Goal: Task Accomplishment & Management: Use online tool/utility

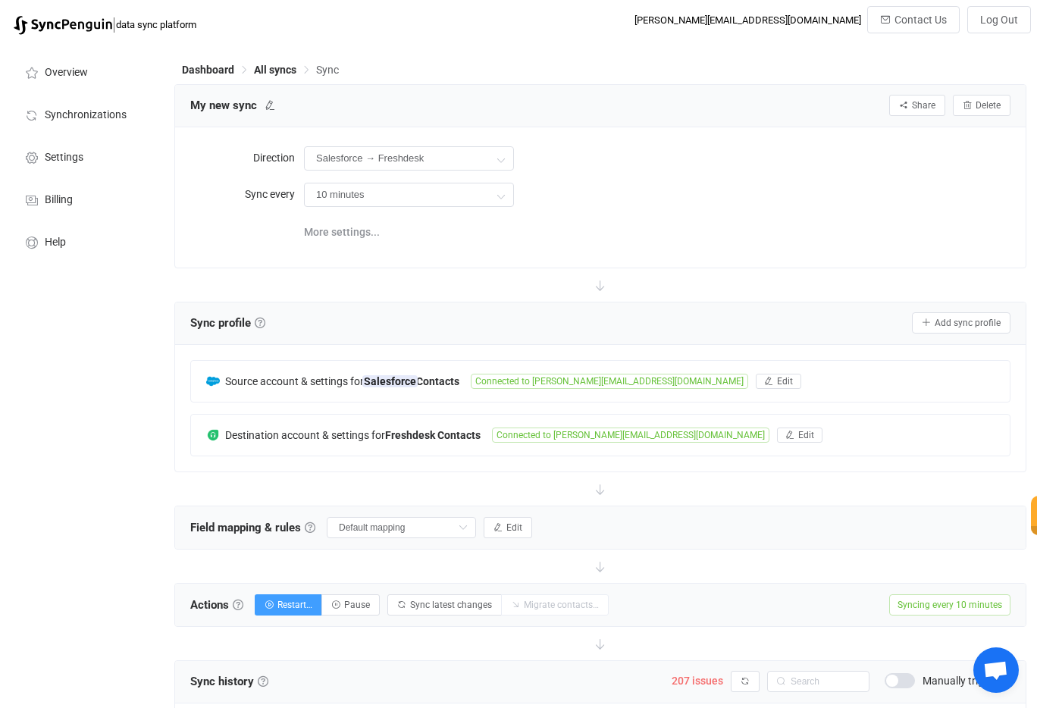
click at [801, 167] on div "Salesforce → Freshdesk Two-way Freshdesk Salesforce Salesforce Freshdesk" at bounding box center [657, 158] width 707 height 31
click at [801, 163] on div "Salesforce → Freshdesk Two-way Freshdesk Salesforce Salesforce Freshdesk" at bounding box center [657, 158] width 707 height 31
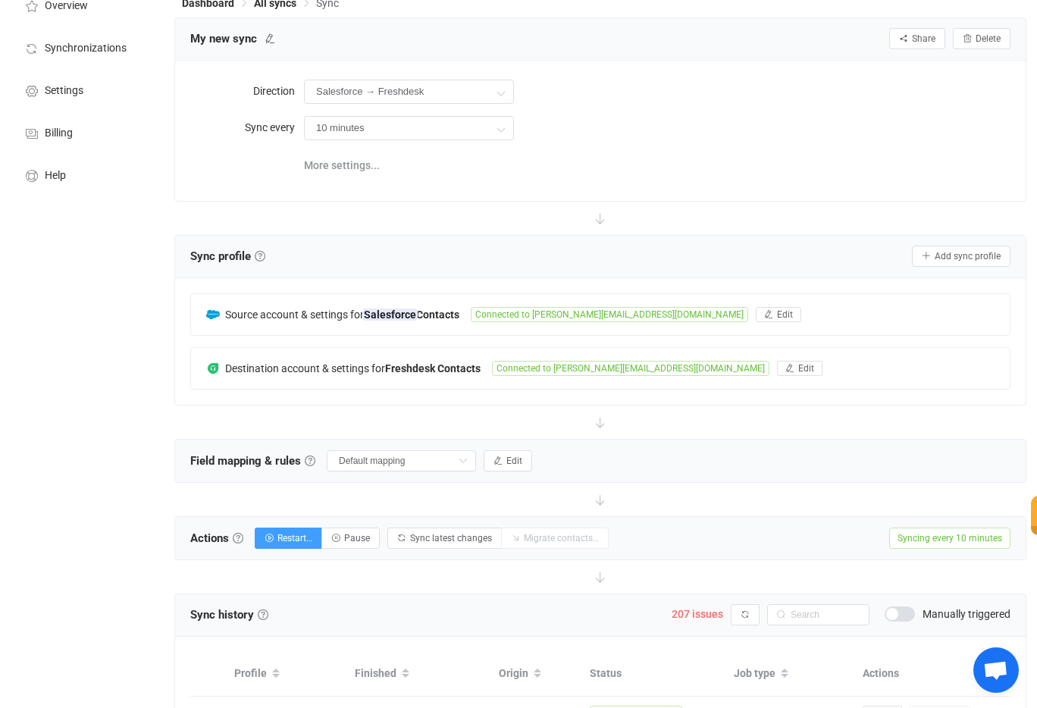
scroll to position [74, 0]
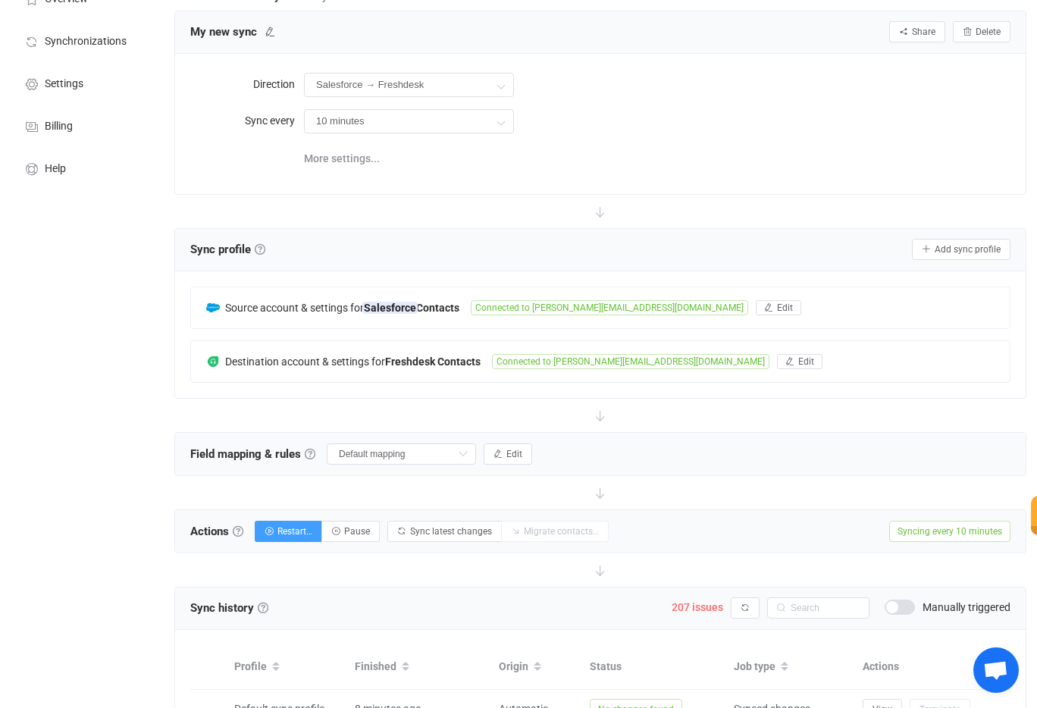
click at [780, 142] on div "More settings..." at bounding box center [657, 157] width 707 height 31
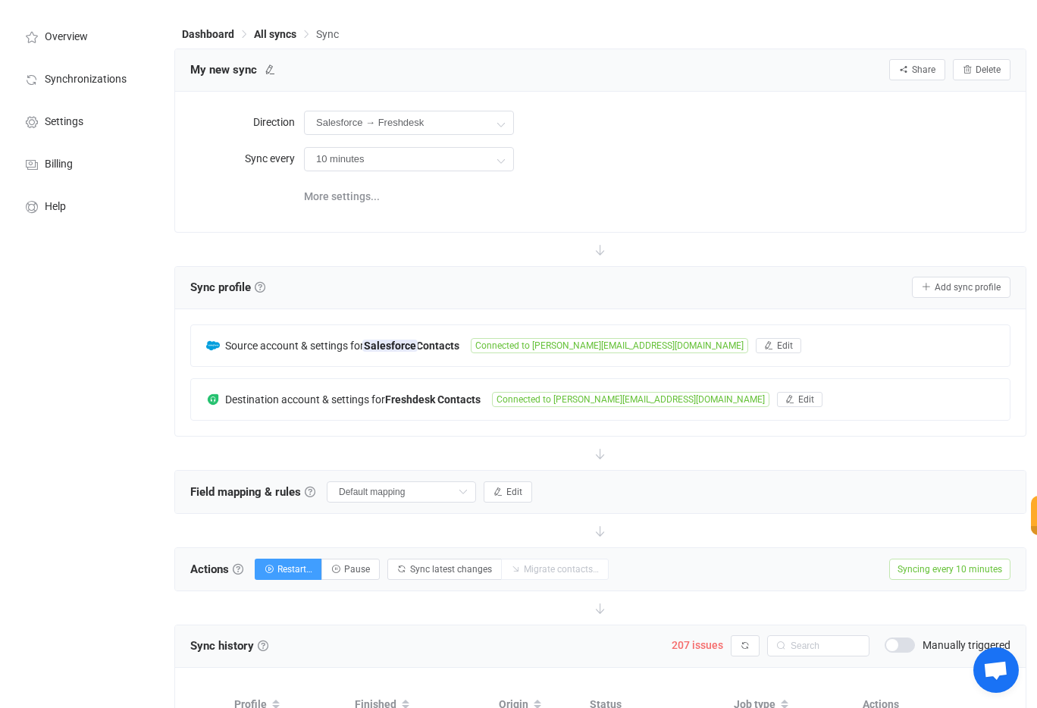
scroll to position [0, 0]
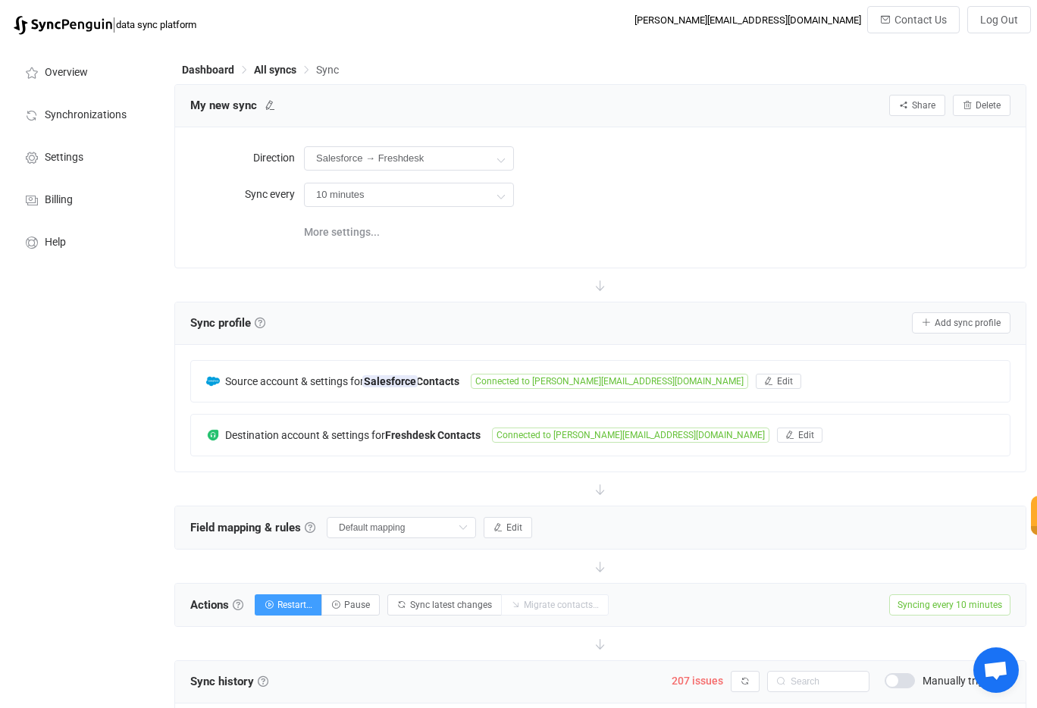
click at [722, 194] on div "10 minutes 10 minutes 15 minutes 30 minutes 1 hour 2 hours 4 hours 8 hours 12 h…" at bounding box center [657, 194] width 707 height 31
click at [741, 229] on div "More settings..." at bounding box center [657, 230] width 707 height 31
click at [698, 214] on div "Direction Salesforce → Freshdesk Two-way Freshdesk Salesforce Salesforce Freshd…" at bounding box center [600, 197] width 820 height 109
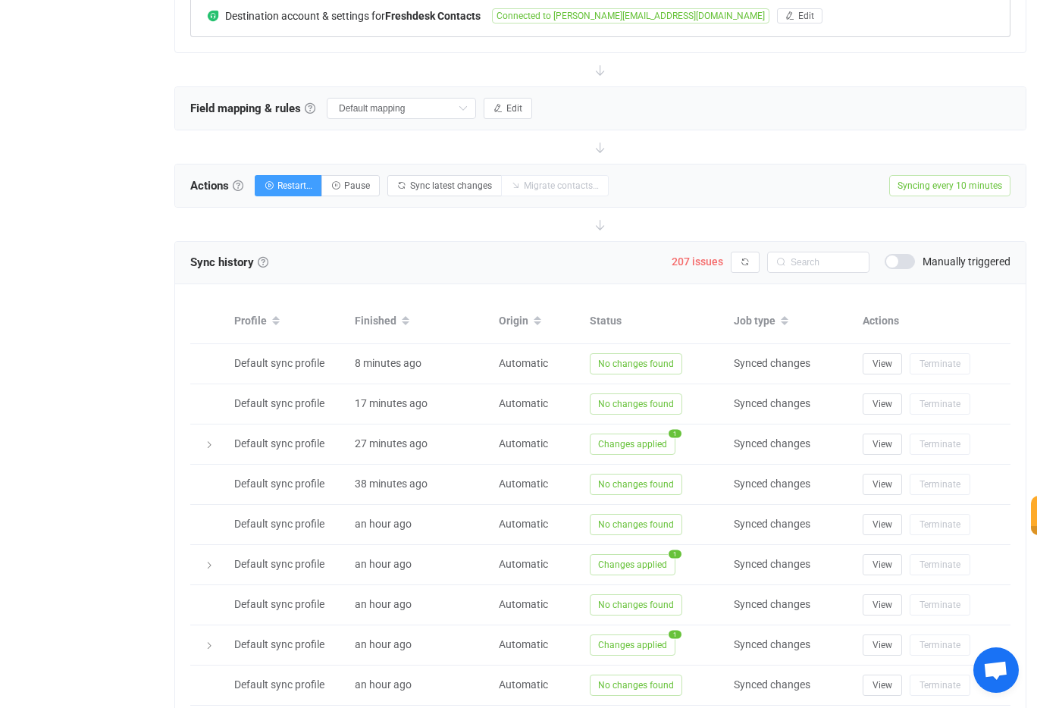
scroll to position [426, 0]
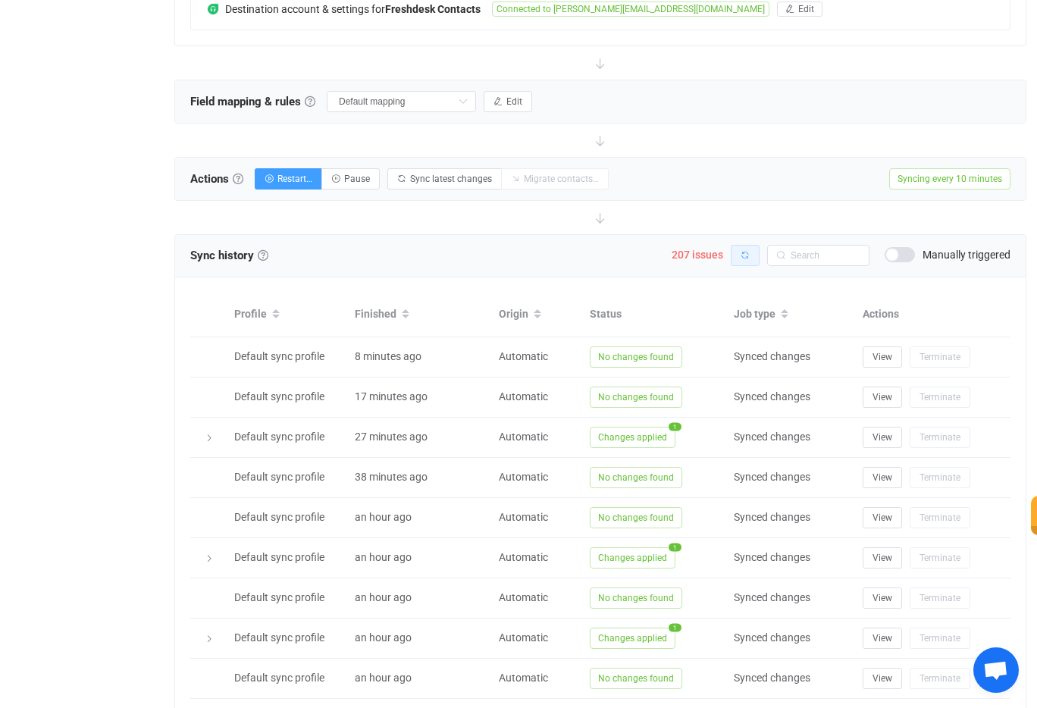
click at [742, 253] on icon "button" at bounding box center [745, 255] width 9 height 9
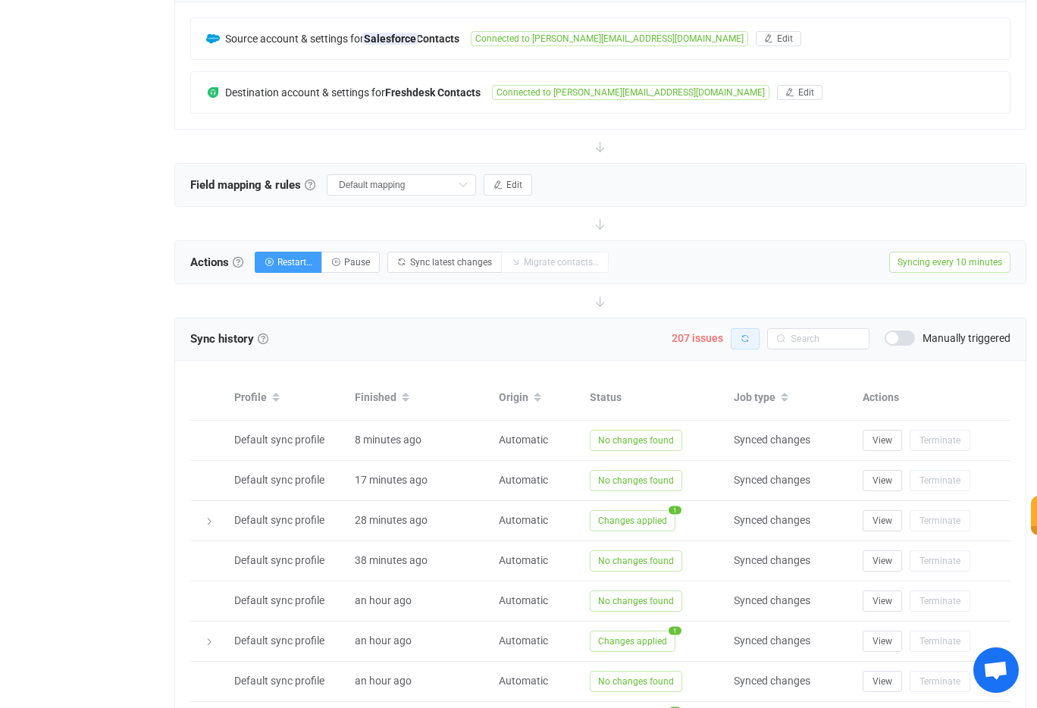
scroll to position [341, 0]
click at [692, 343] on span "207 issues" at bounding box center [698, 340] width 52 height 12
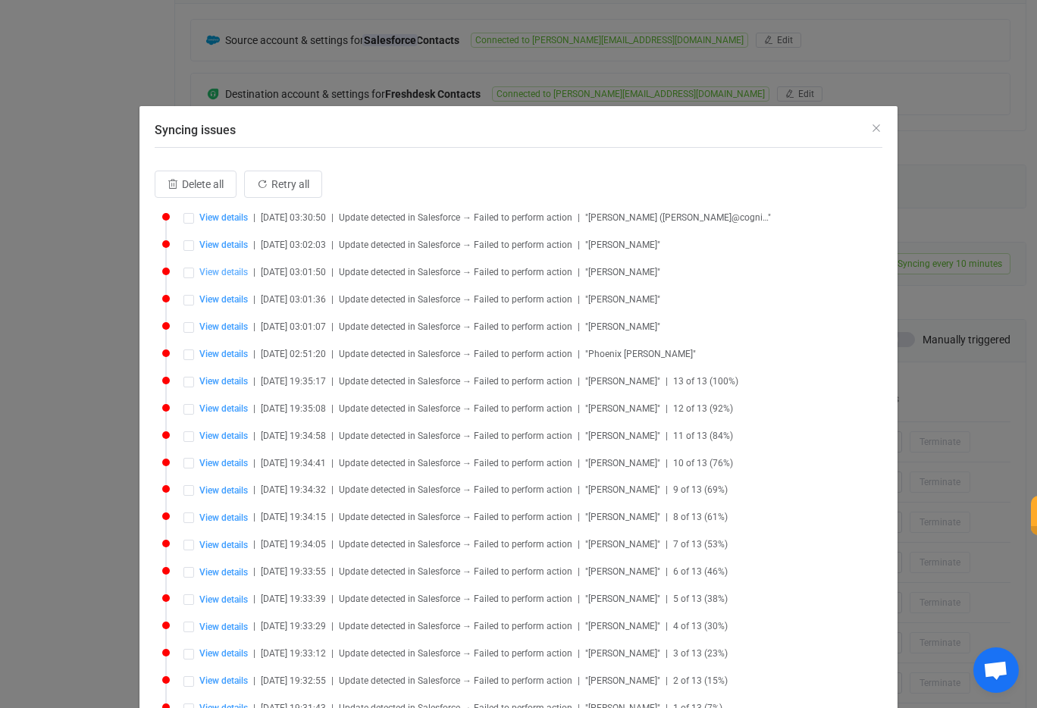
click at [230, 275] on span "View details" at bounding box center [223, 272] width 49 height 11
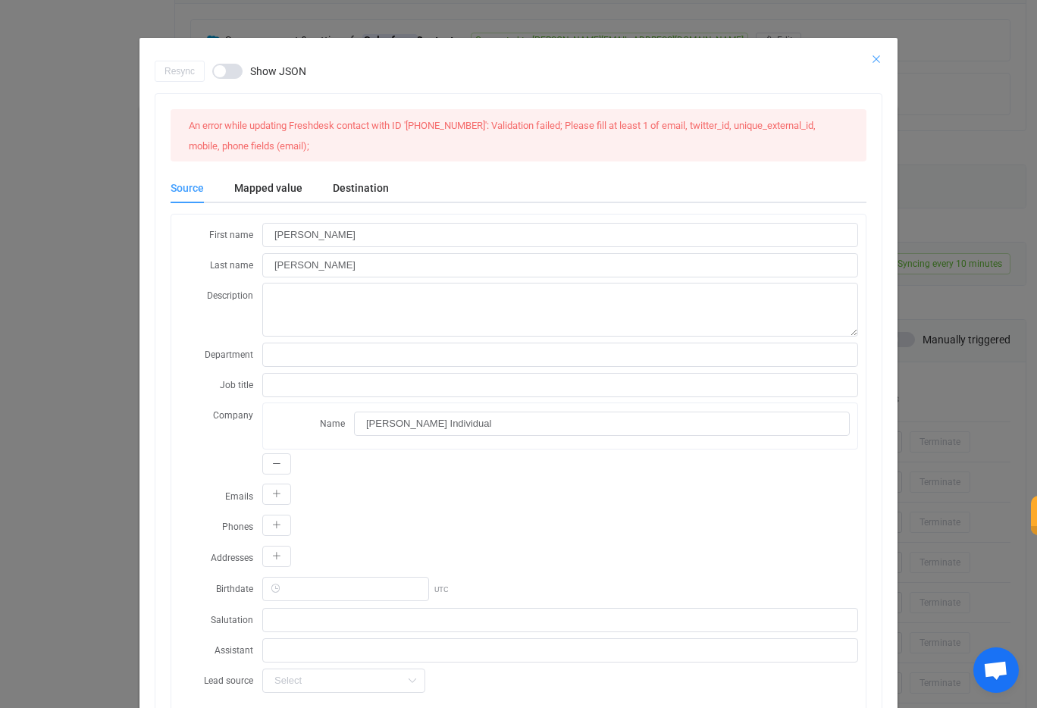
click at [873, 58] on icon "Close" at bounding box center [876, 59] width 12 height 12
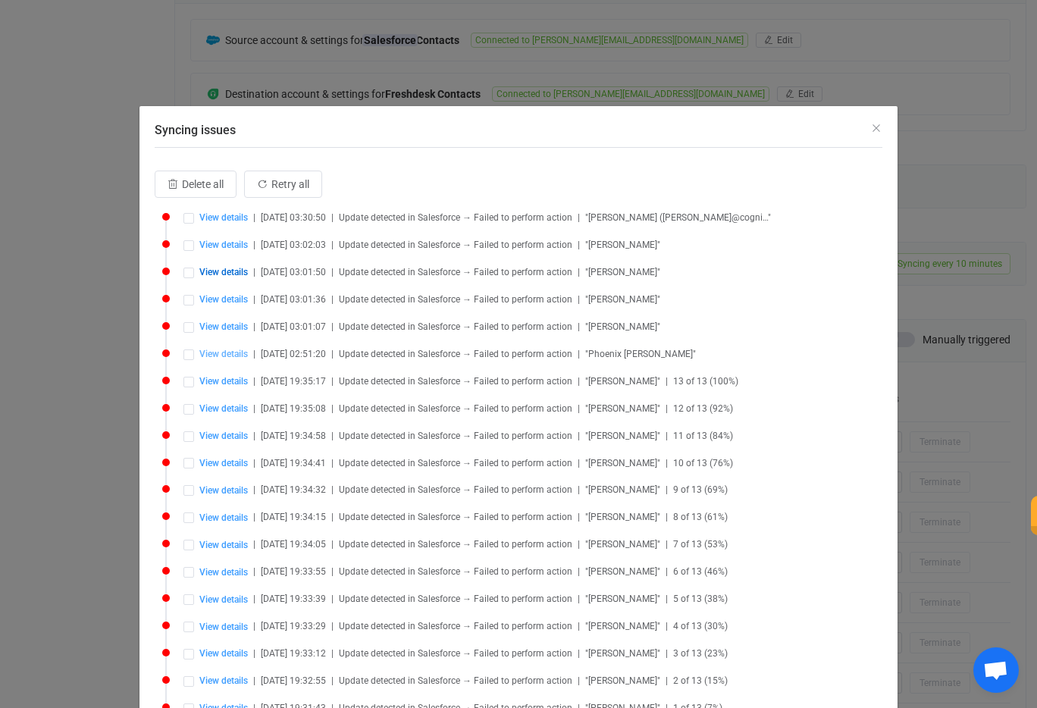
click at [229, 353] on span "View details" at bounding box center [223, 354] width 49 height 11
type input "Phoenix"
type input "[PERSON_NAME]"
type input "Phoenix [PERSON_NAME] Individual"
type input "003al00000RkZL7AAN"
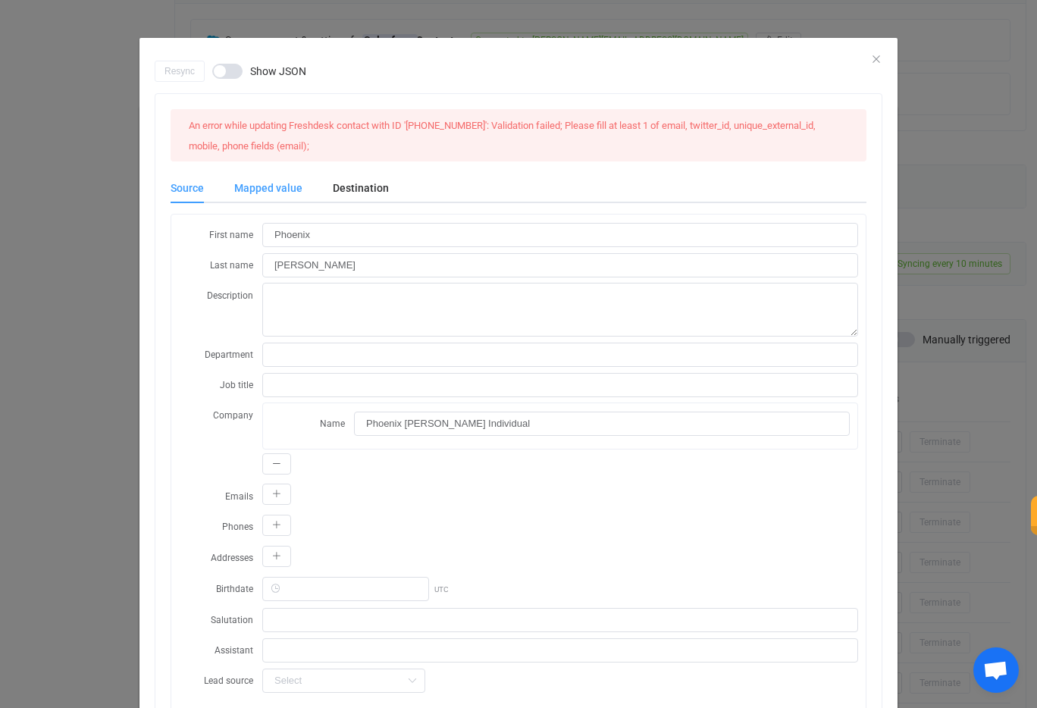
click at [281, 190] on div "Mapped value" at bounding box center [268, 188] width 99 height 30
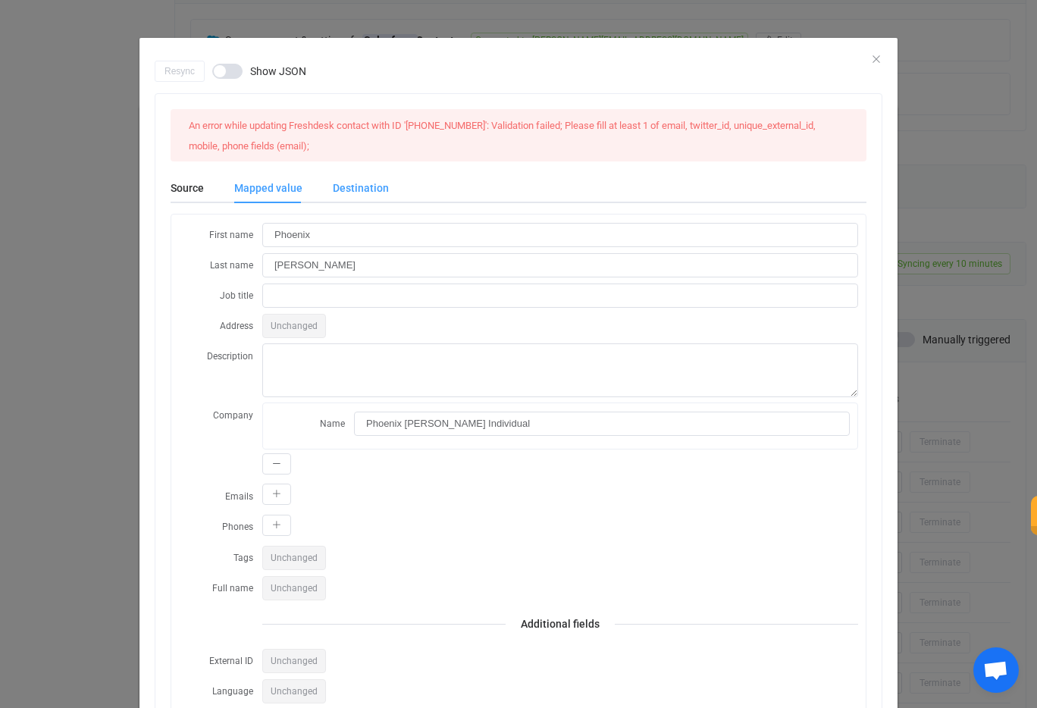
click at [365, 191] on div "Destination" at bounding box center [353, 188] width 71 height 30
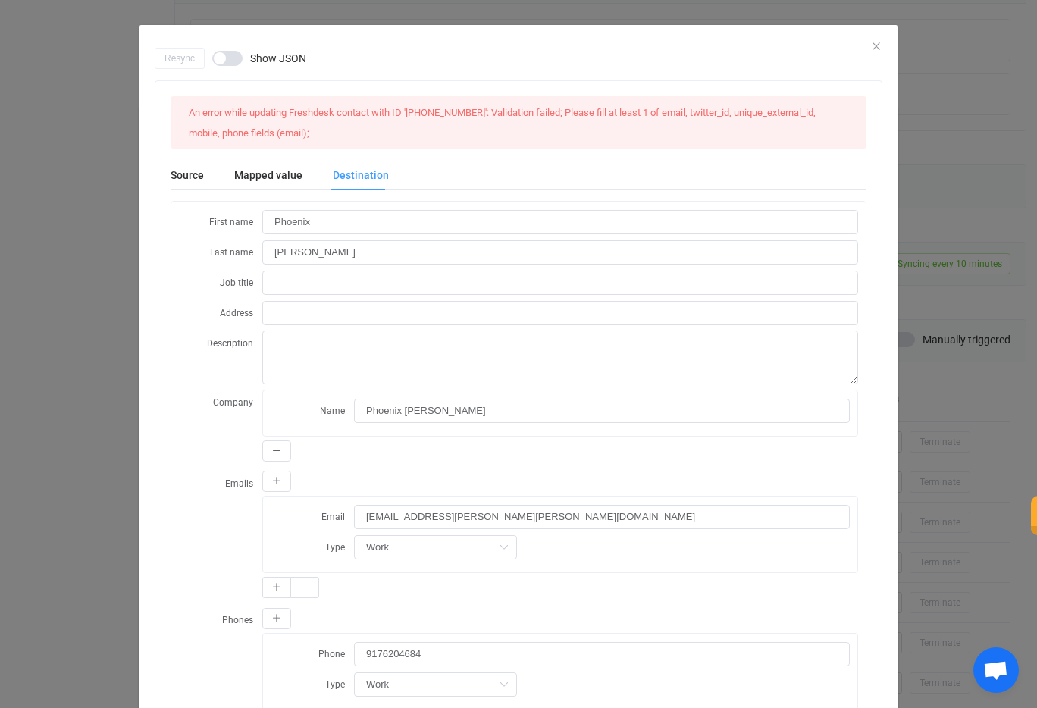
scroll to position [0, 0]
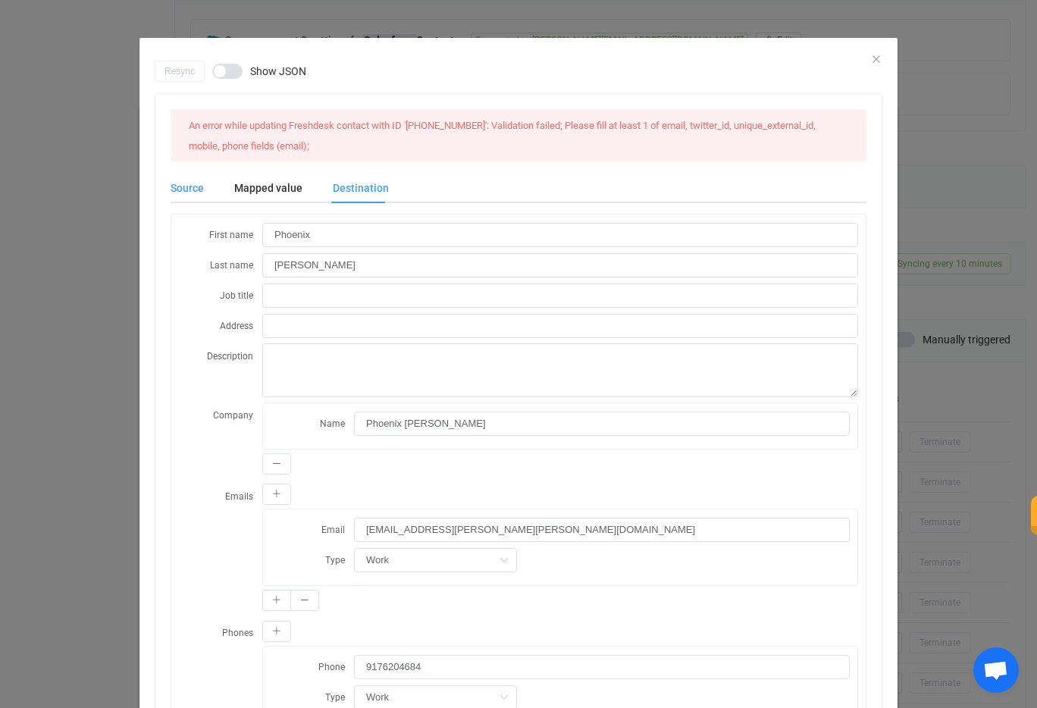
click at [186, 187] on div "Source" at bounding box center [195, 188] width 49 height 30
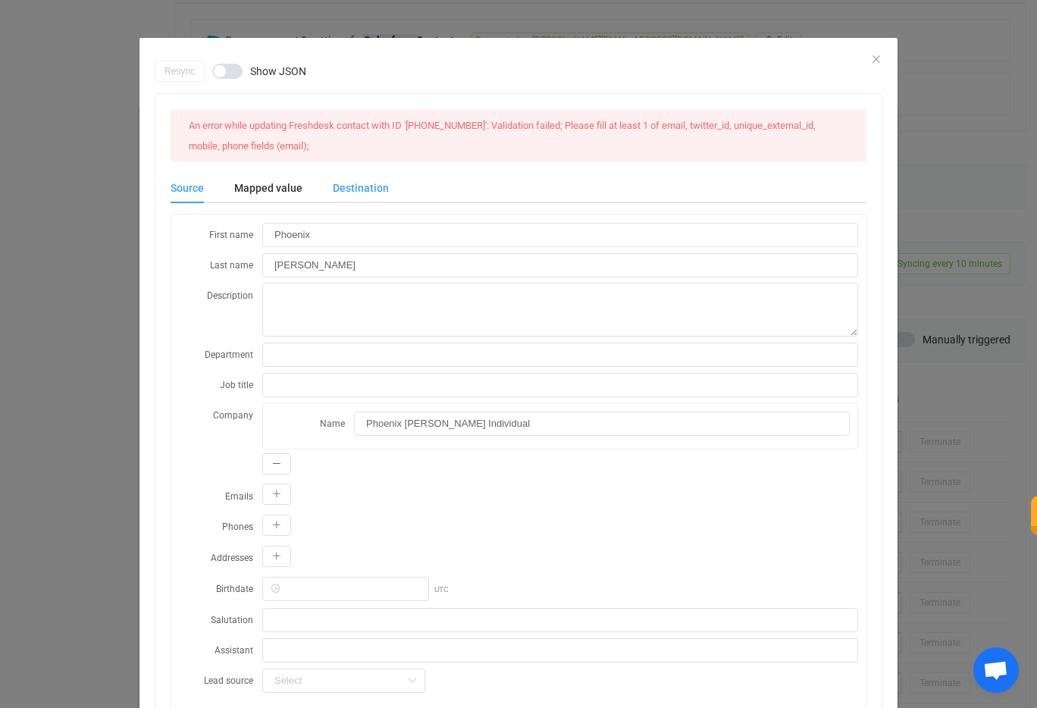
click at [340, 184] on div "Destination" at bounding box center [353, 188] width 71 height 30
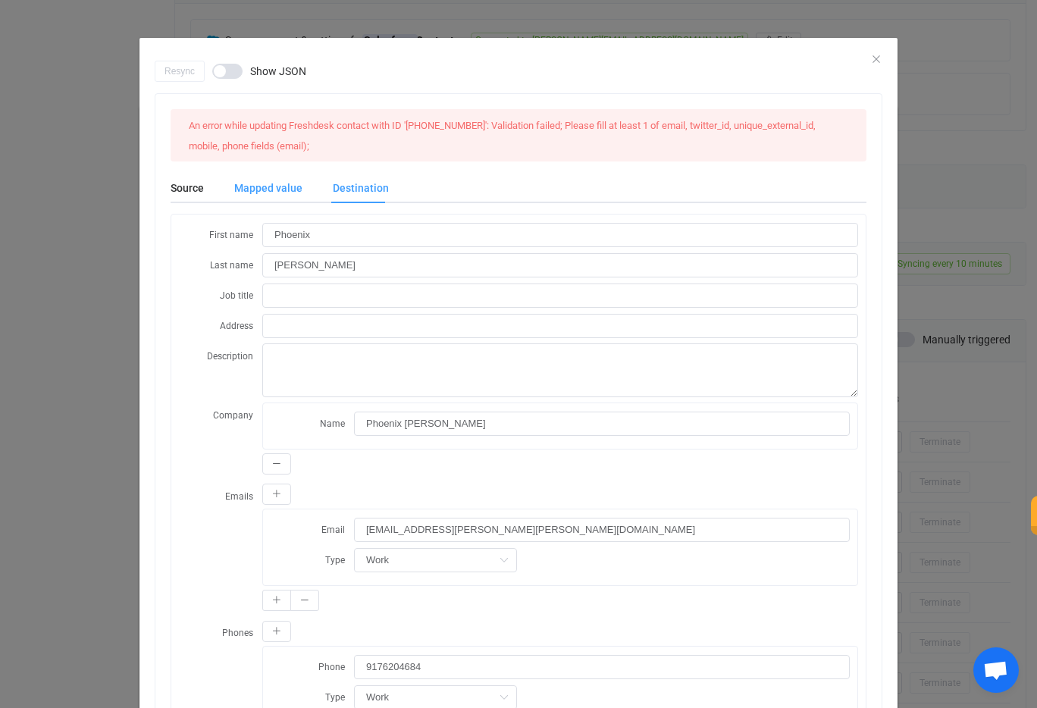
click at [270, 196] on div "Mapped value" at bounding box center [268, 188] width 99 height 30
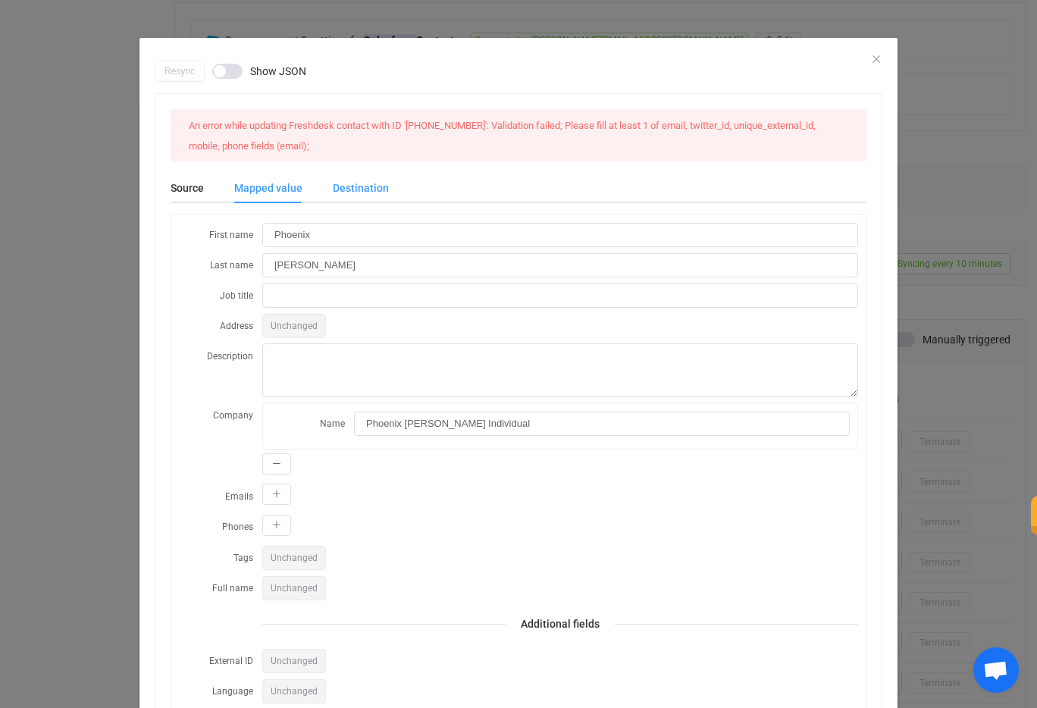
click at [354, 187] on div "Destination" at bounding box center [353, 188] width 71 height 30
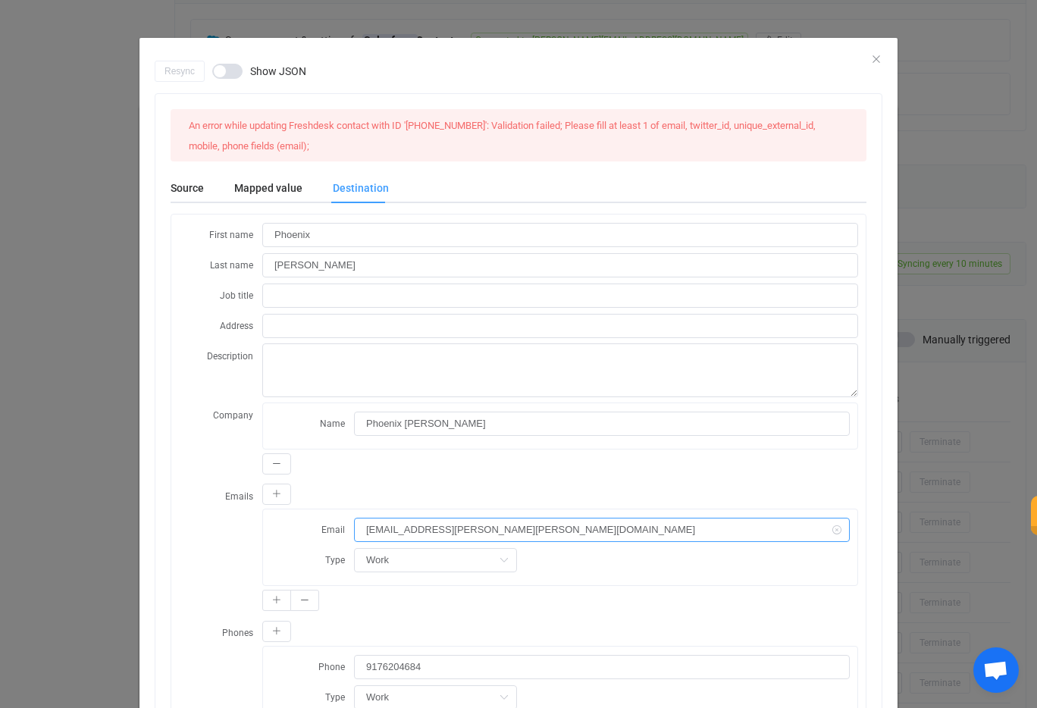
click at [403, 531] on input "[EMAIL_ADDRESS][PERSON_NAME][PERSON_NAME][DOMAIN_NAME]" at bounding box center [602, 530] width 496 height 24
click at [582, 96] on div "An error while updating Freshdesk contact with ID '[PHONE_NUMBER]': Validation …" at bounding box center [518, 622] width 726 height 1057
click at [874, 55] on icon "Close" at bounding box center [876, 59] width 12 height 12
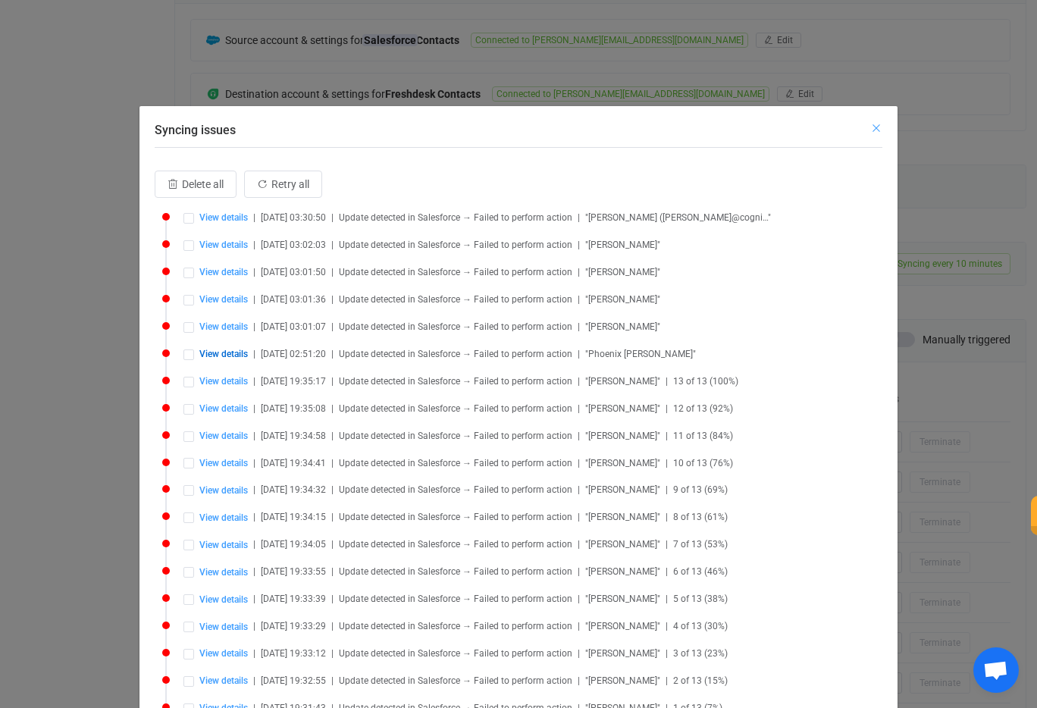
click at [872, 126] on icon "Close" at bounding box center [876, 128] width 12 height 12
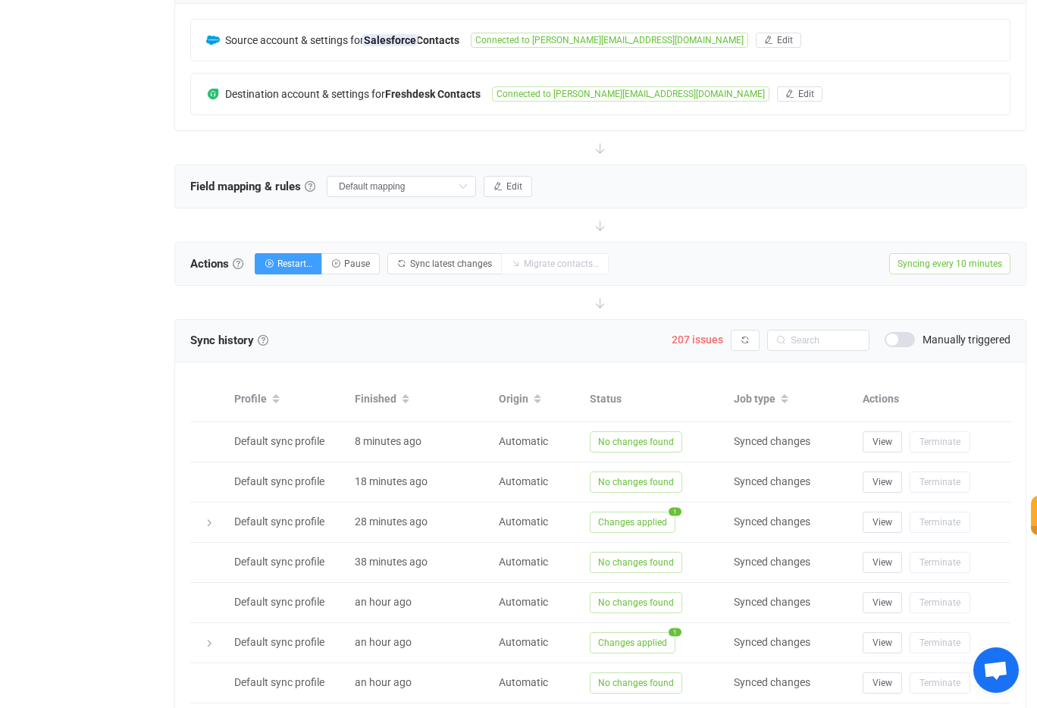
click at [872, 126] on div "Source account & settings for Salesforce Contacts Connected to [PERSON_NAME][EM…" at bounding box center [600, 67] width 851 height 127
click at [784, 145] on div at bounding box center [600, 147] width 852 height 33
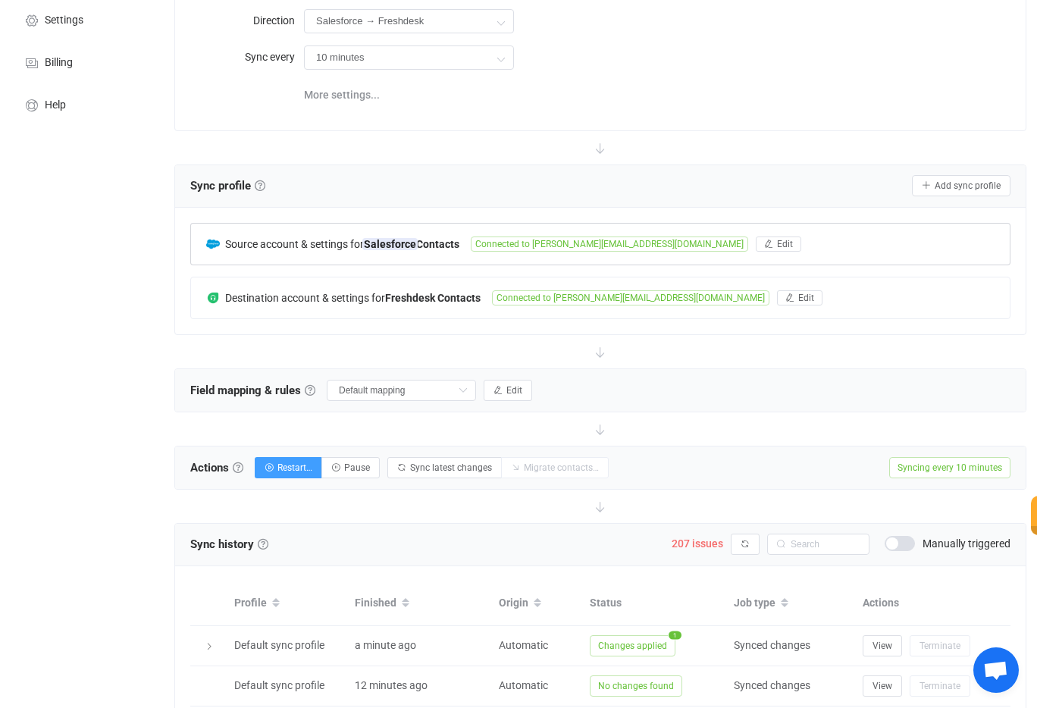
scroll to position [136, 0]
click at [462, 469] on span "Sync latest changes" at bounding box center [451, 468] width 82 height 11
click at [334, 473] on button "Pause" at bounding box center [350, 468] width 58 height 21
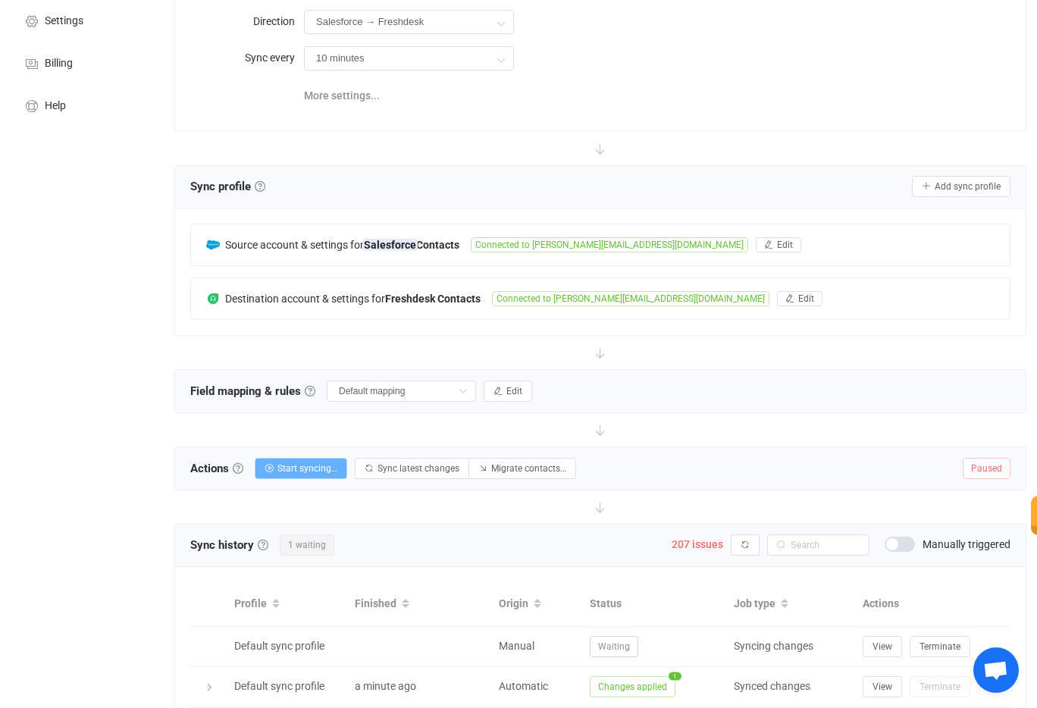
click at [311, 466] on span "Start syncing…" at bounding box center [307, 468] width 60 height 11
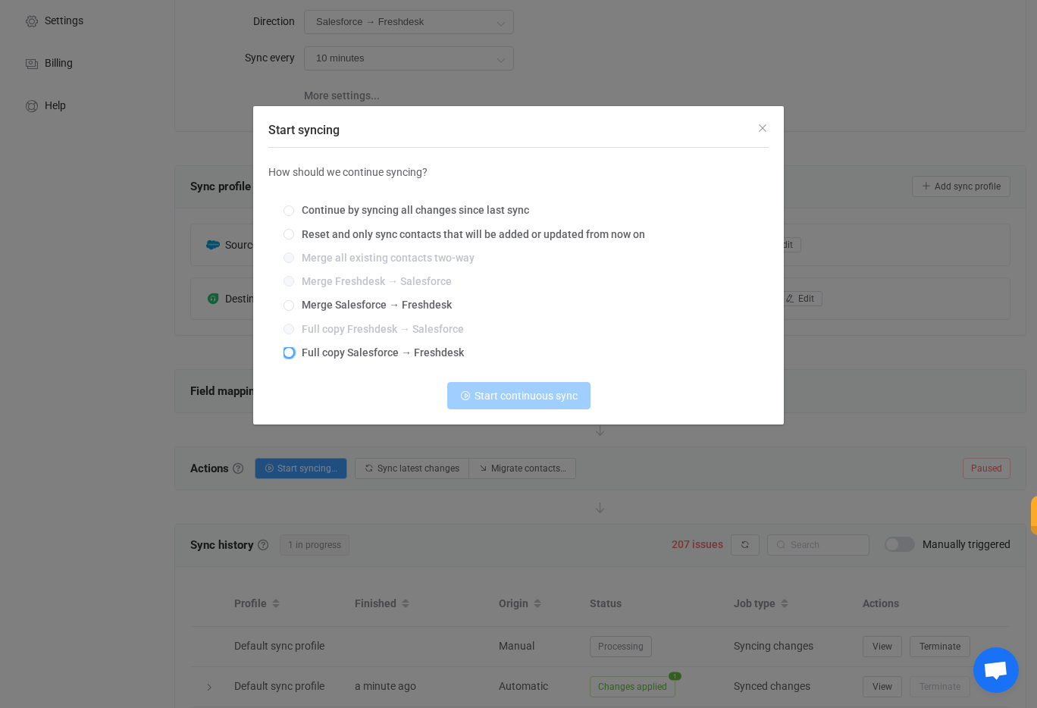
click at [284, 349] on span "Start syncing" at bounding box center [289, 352] width 11 height 11
click at [284, 349] on input "Full copy Salesforce → Freshdesk" at bounding box center [289, 353] width 11 height 12
radio input "true"
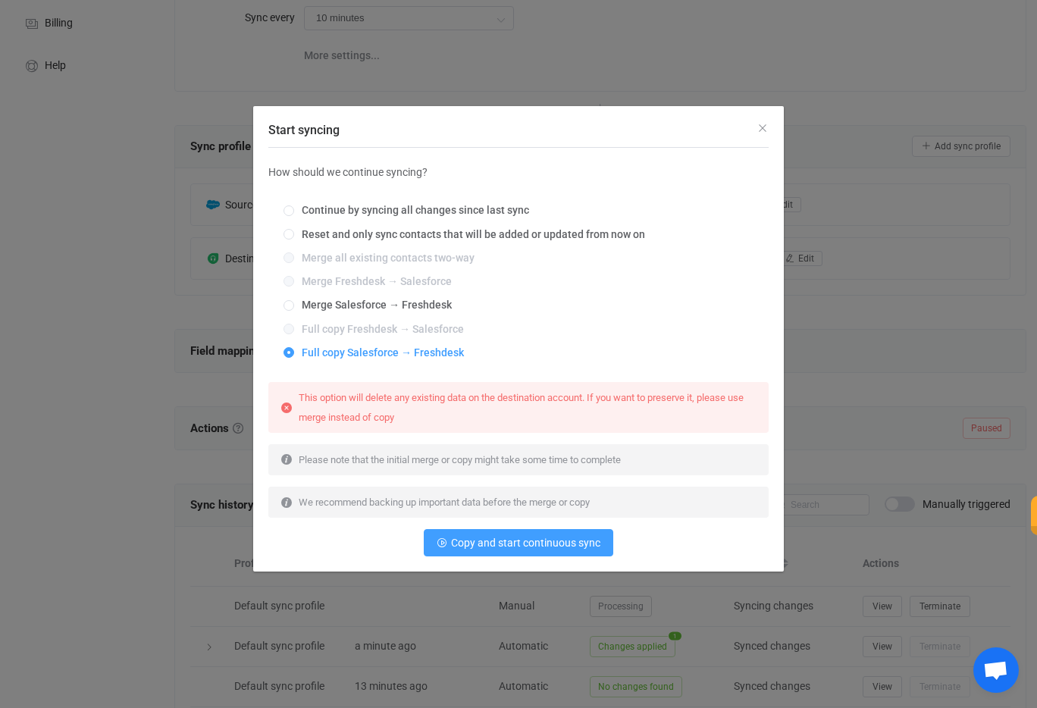
scroll to position [180, 0]
click at [532, 538] on span "Copy and start continuous sync" at bounding box center [525, 543] width 149 height 12
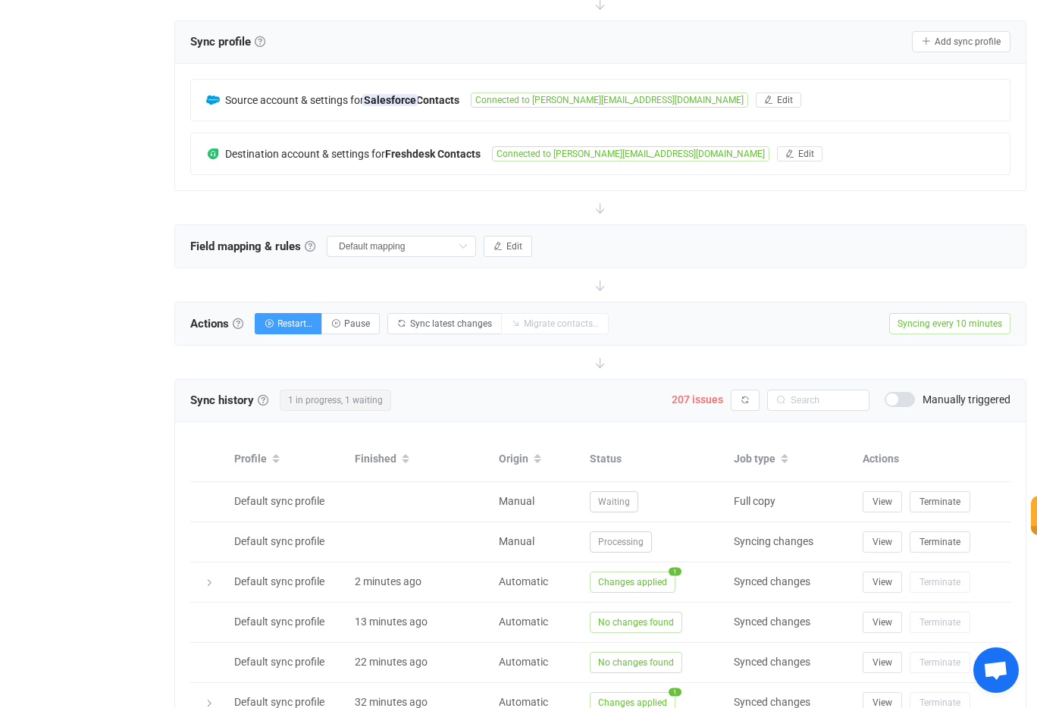
scroll to position [241, 0]
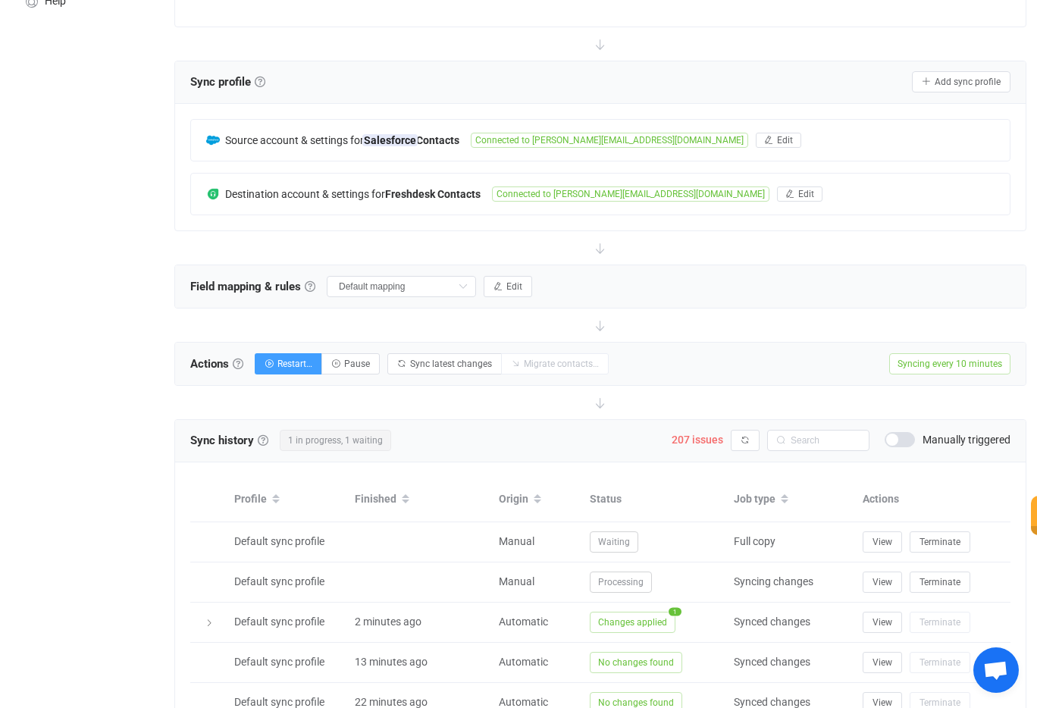
click at [808, 283] on div "Field mapping & rules Field mapping & rules By default, all contacts of the con…" at bounding box center [600, 286] width 851 height 42
click at [450, 371] on button "Sync latest changes" at bounding box center [444, 363] width 114 height 21
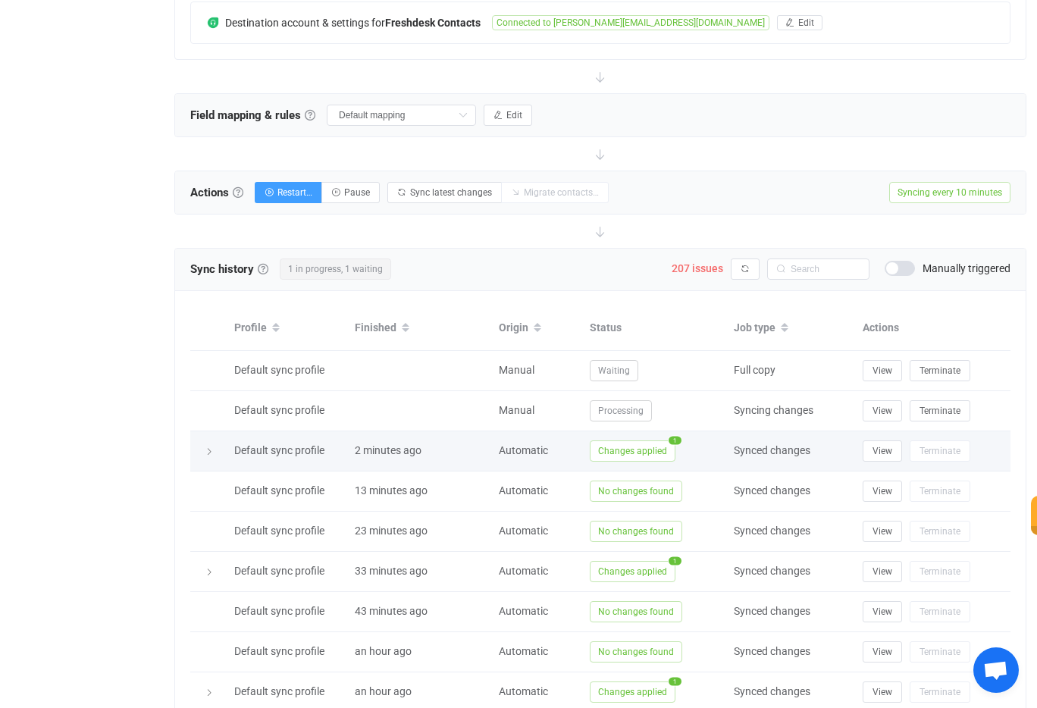
scroll to position [424, 0]
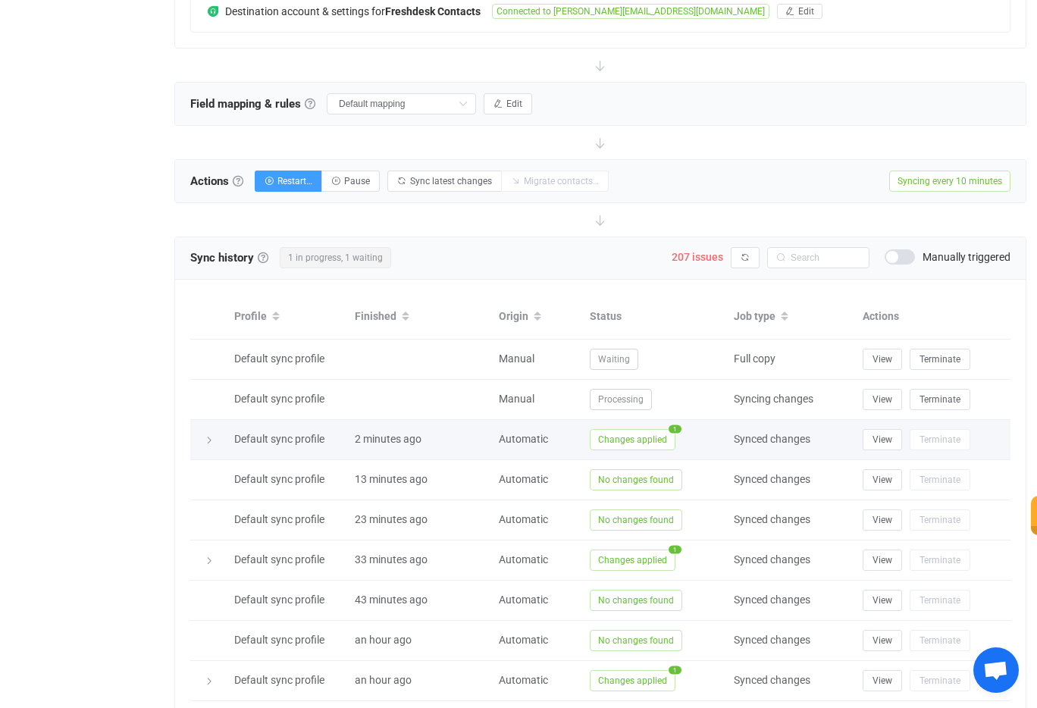
click at [632, 444] on span "Changes applied" at bounding box center [633, 439] width 86 height 21
